Goal: Find specific page/section: Find specific page/section

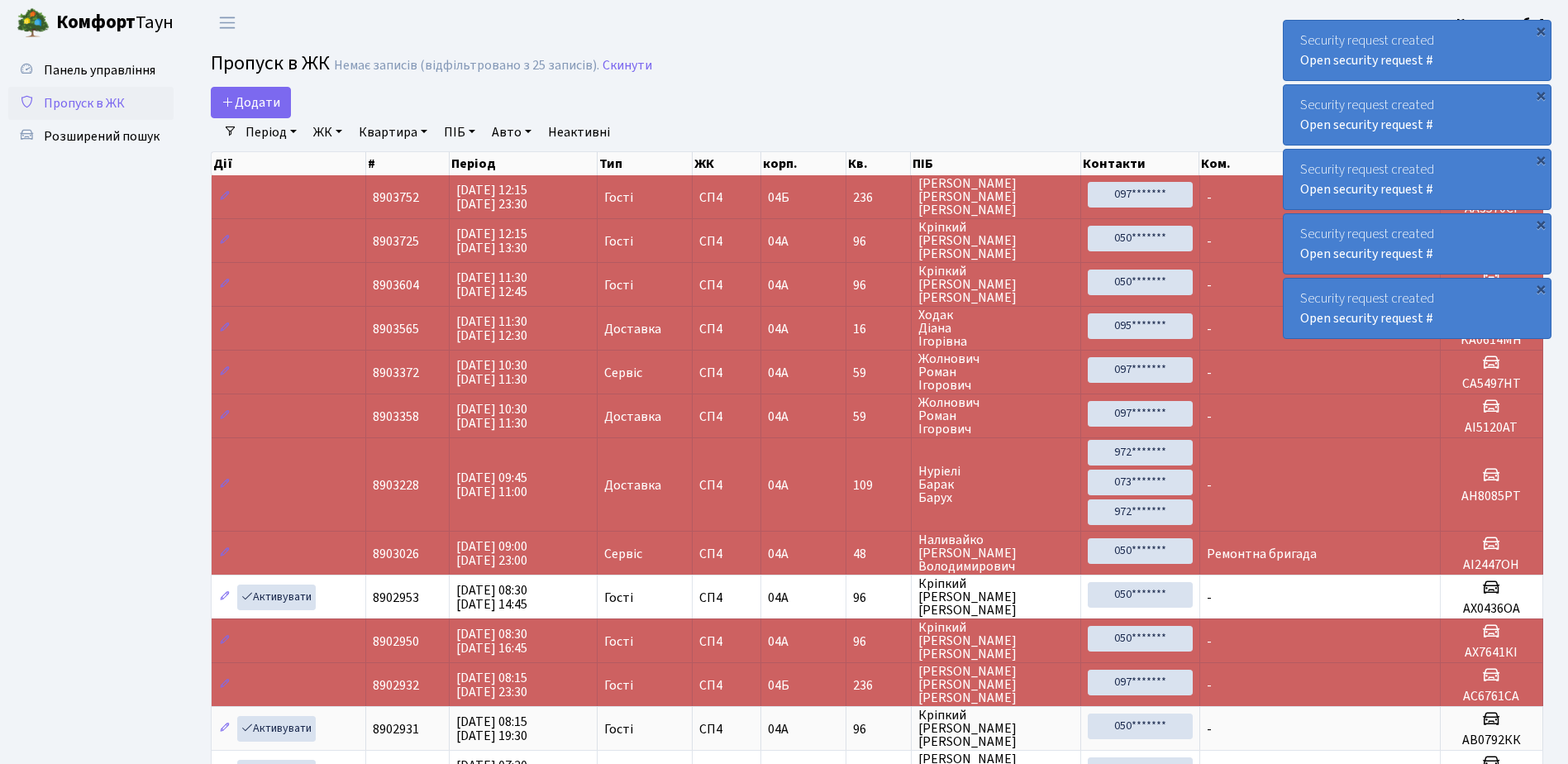
select select "25"
click at [114, 93] on link "Пропуск в ЖК" at bounding box center [90, 103] width 165 height 33
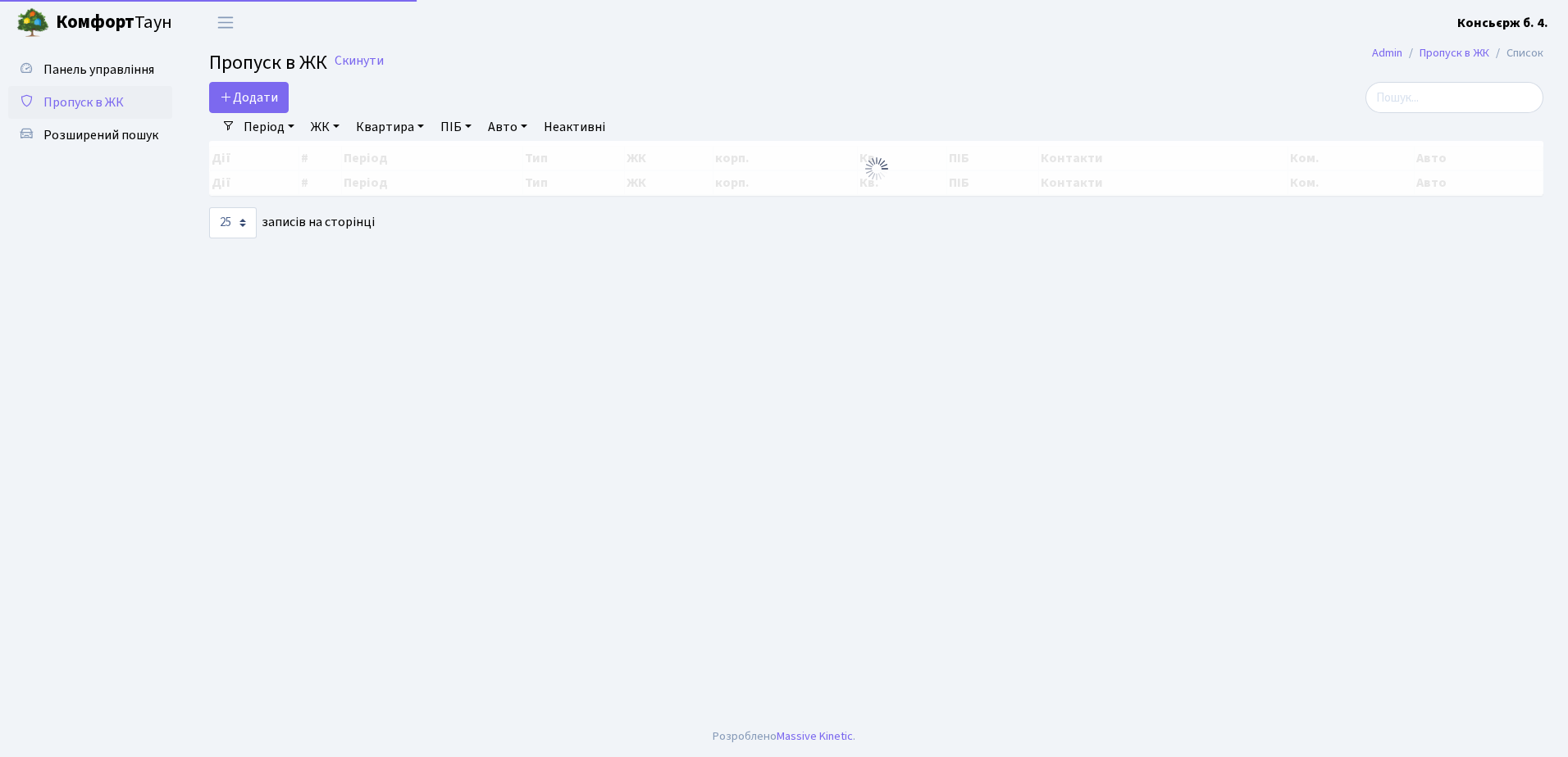
select select "25"
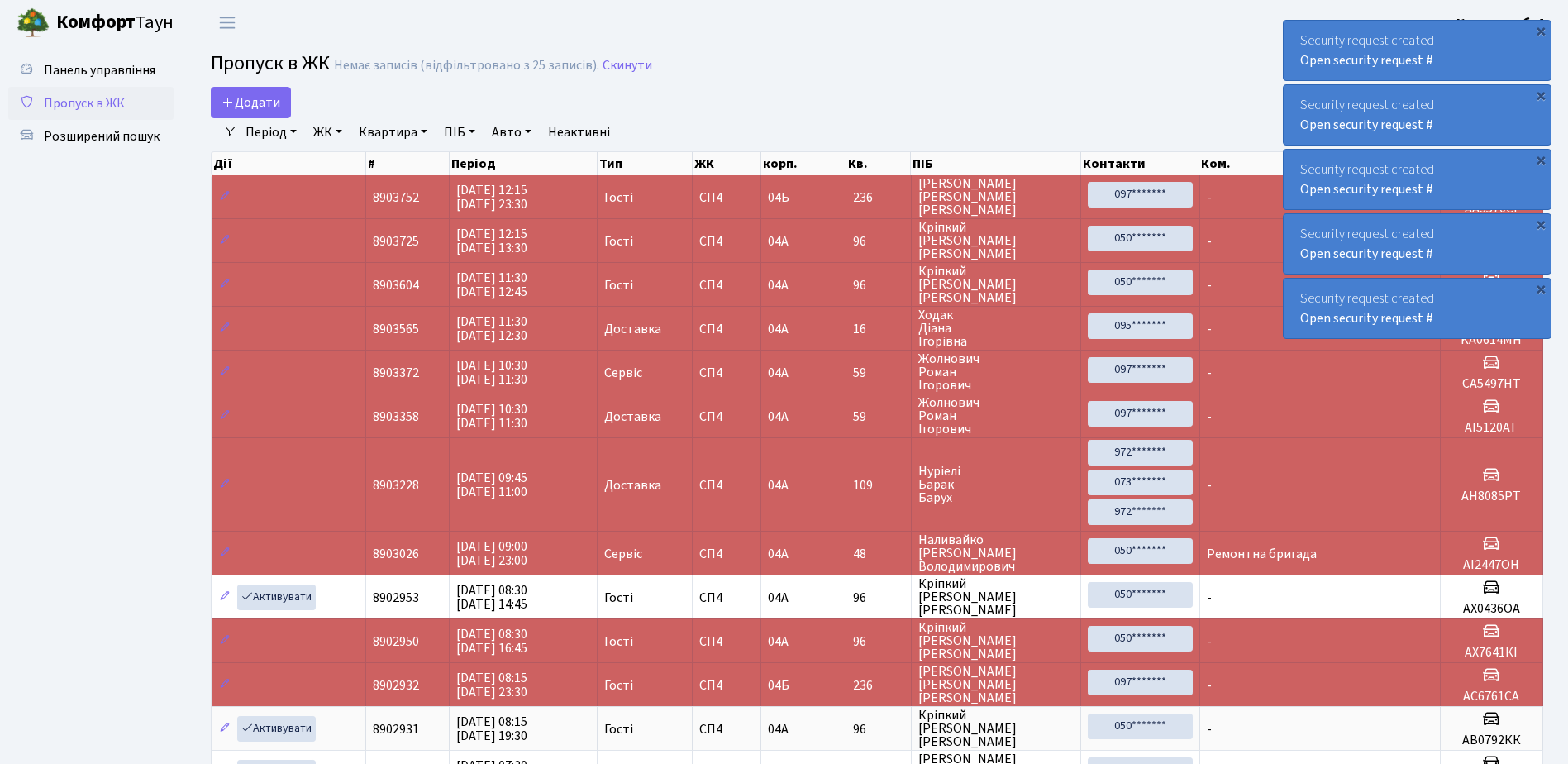
click at [154, 102] on link "Пропуск в ЖК" at bounding box center [90, 103] width 165 height 33
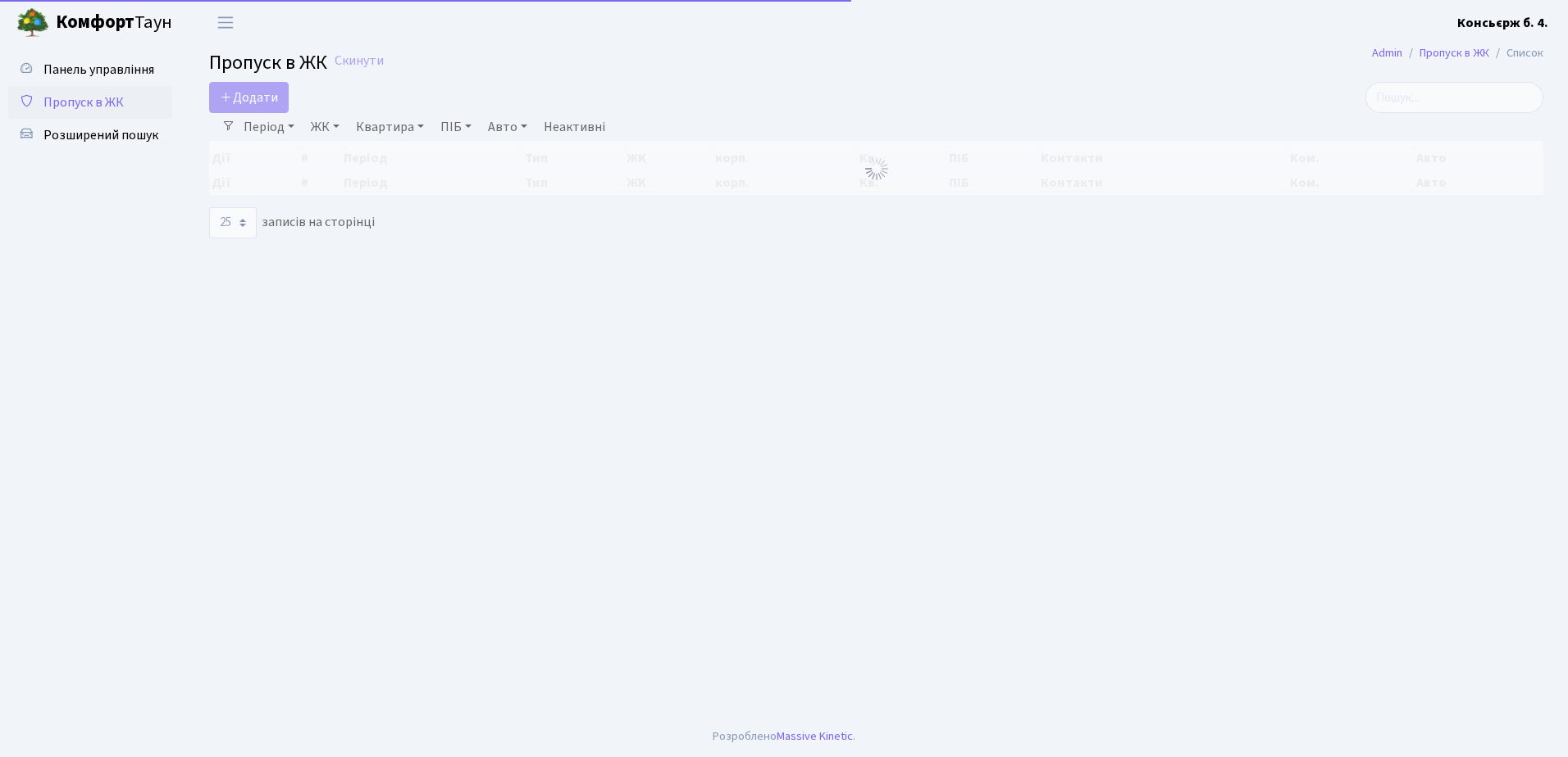
select select "25"
